Goal: Find specific page/section: Find specific page/section

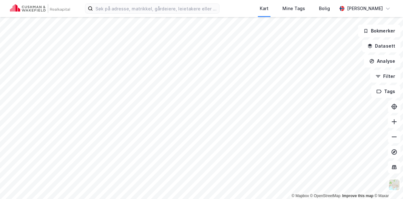
click at [180, 14] on div "Kart Mine Tags Bolig [PERSON_NAME]" at bounding box center [201, 8] width 403 height 17
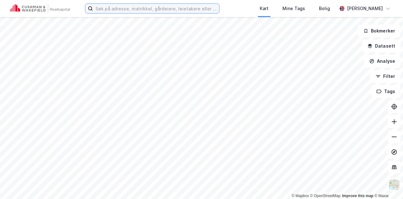
click at [181, 10] on input at bounding box center [156, 8] width 126 height 9
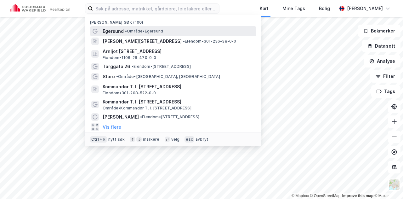
click at [137, 30] on span "• Område • [GEOGRAPHIC_DATA]" at bounding box center [144, 31] width 38 height 5
